Goal: Task Accomplishment & Management: Manage account settings

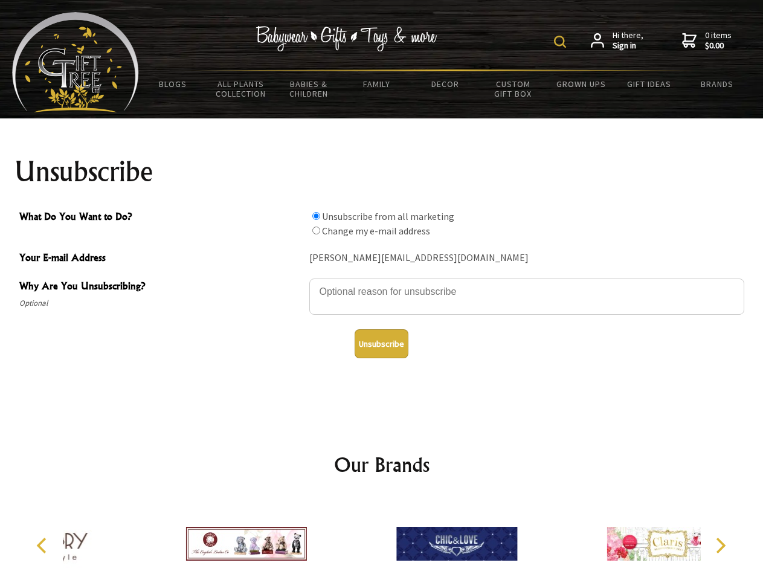
click at [562, 42] on img at bounding box center [560, 42] width 12 height 12
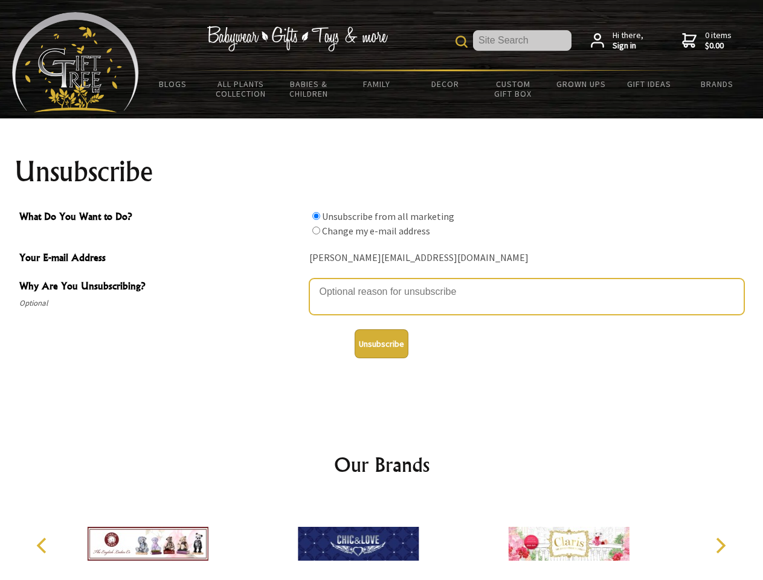
click at [382, 283] on textarea "Why Are You Unsubscribing?" at bounding box center [526, 297] width 435 height 36
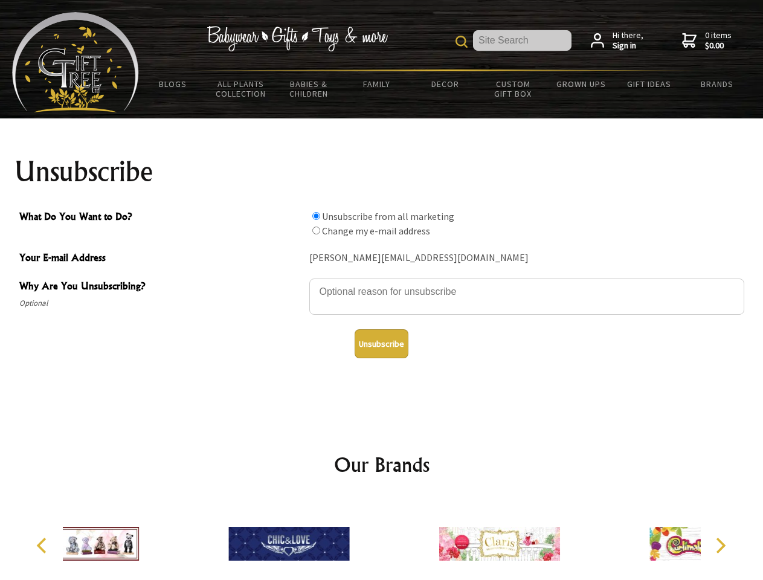
click at [316, 216] on input "What Do You Want to Do?" at bounding box center [316, 216] width 8 height 8
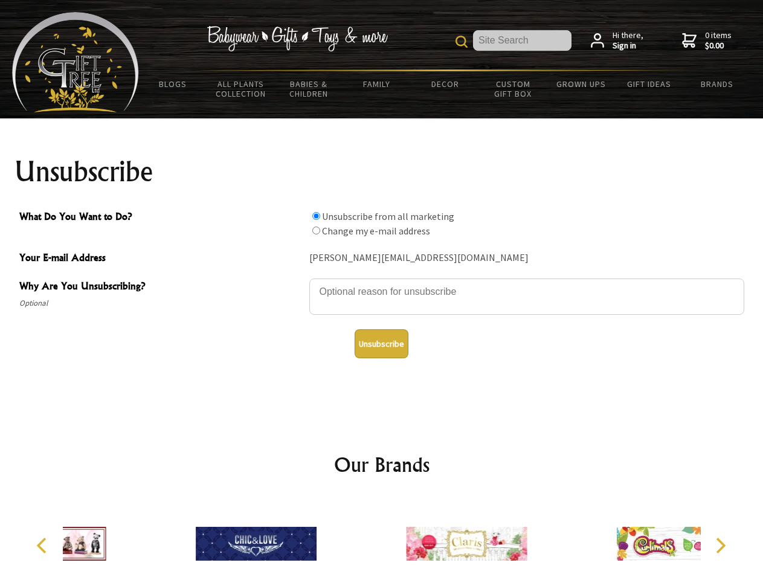
click at [316, 230] on input "What Do You Want to Do?" at bounding box center [316, 231] width 8 height 8
radio input "true"
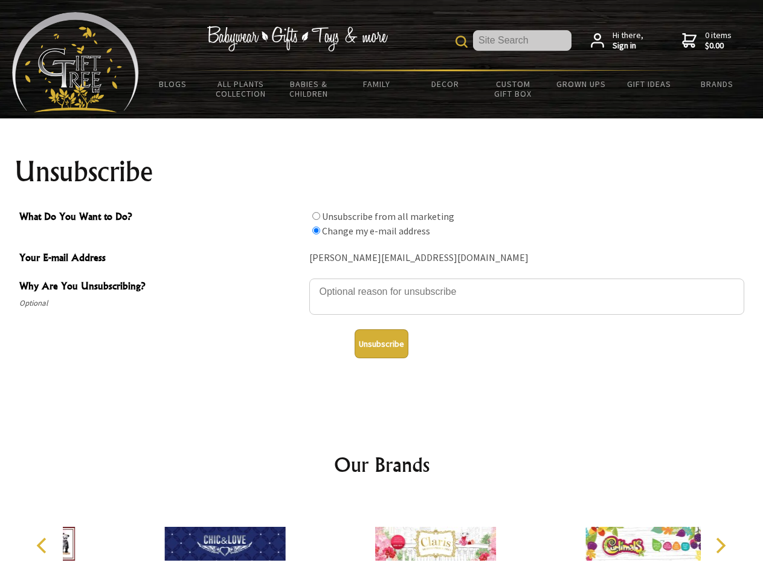
click at [381, 344] on button "Unsubscribe" at bounding box center [382, 343] width 54 height 29
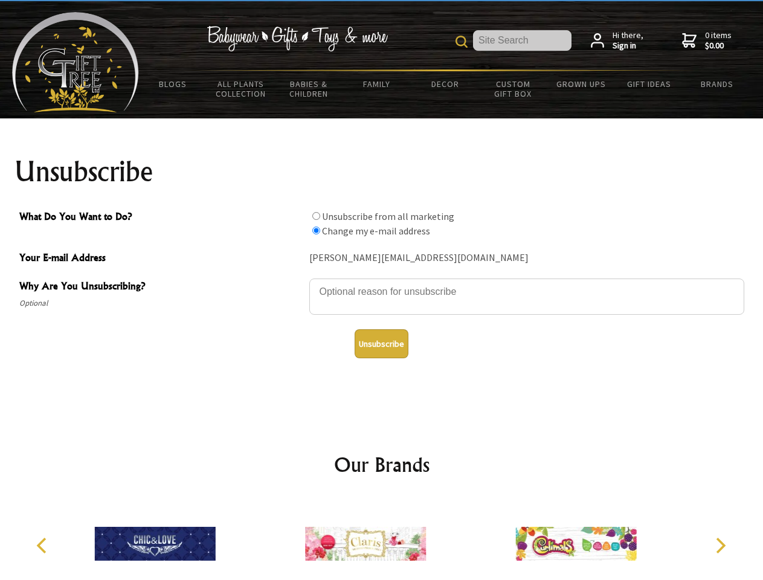
click at [382, 539] on img at bounding box center [365, 544] width 121 height 91
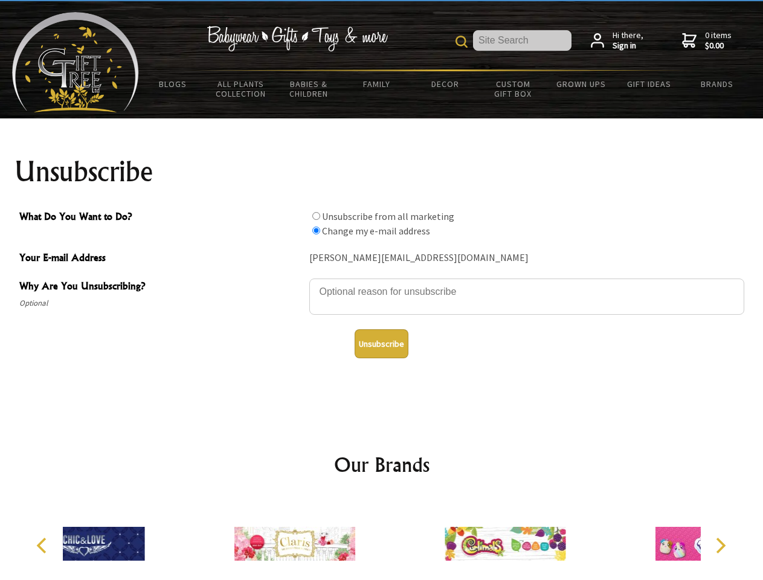
click at [44, 546] on icon "Previous" at bounding box center [43, 546] width 16 height 16
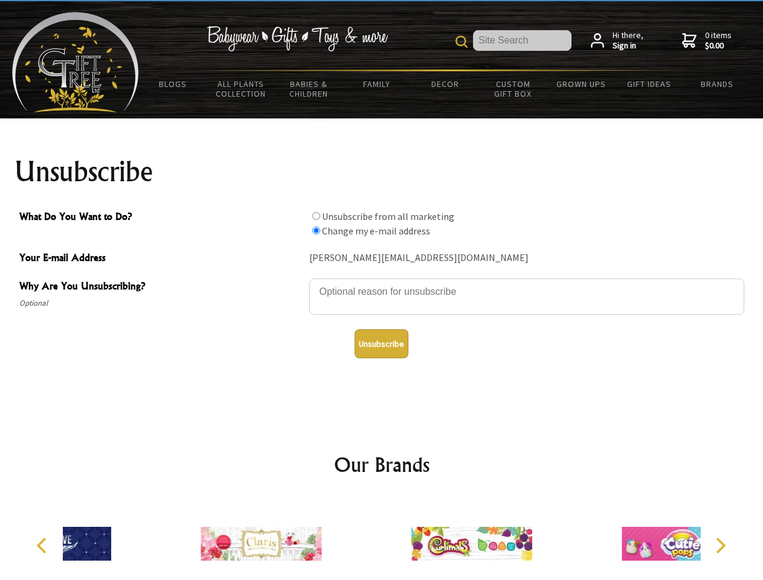
click at [720, 546] on icon "Next" at bounding box center [720, 546] width 16 height 16
